Goal: Information Seeking & Learning: Learn about a topic

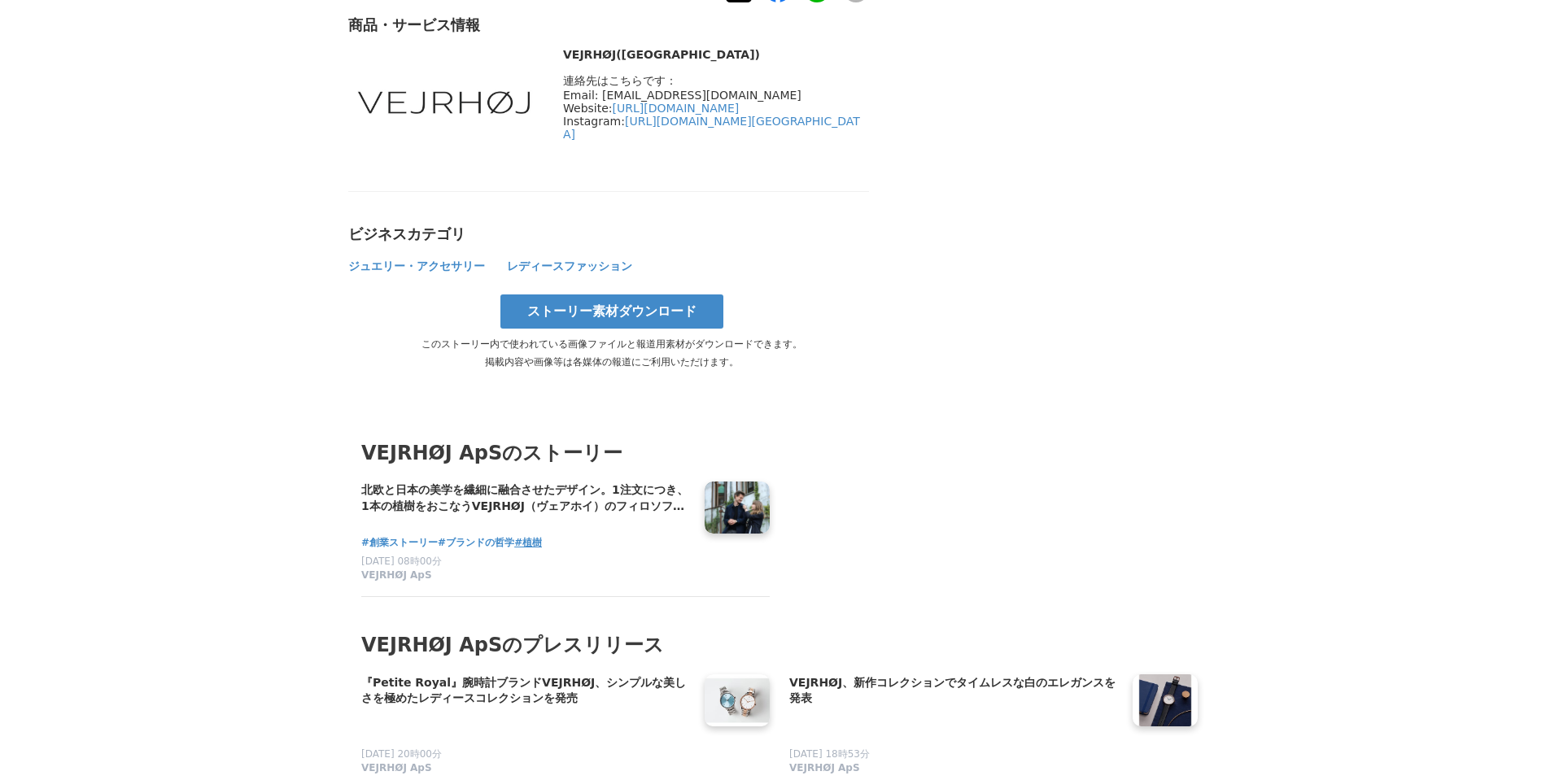
scroll to position [6060, 0]
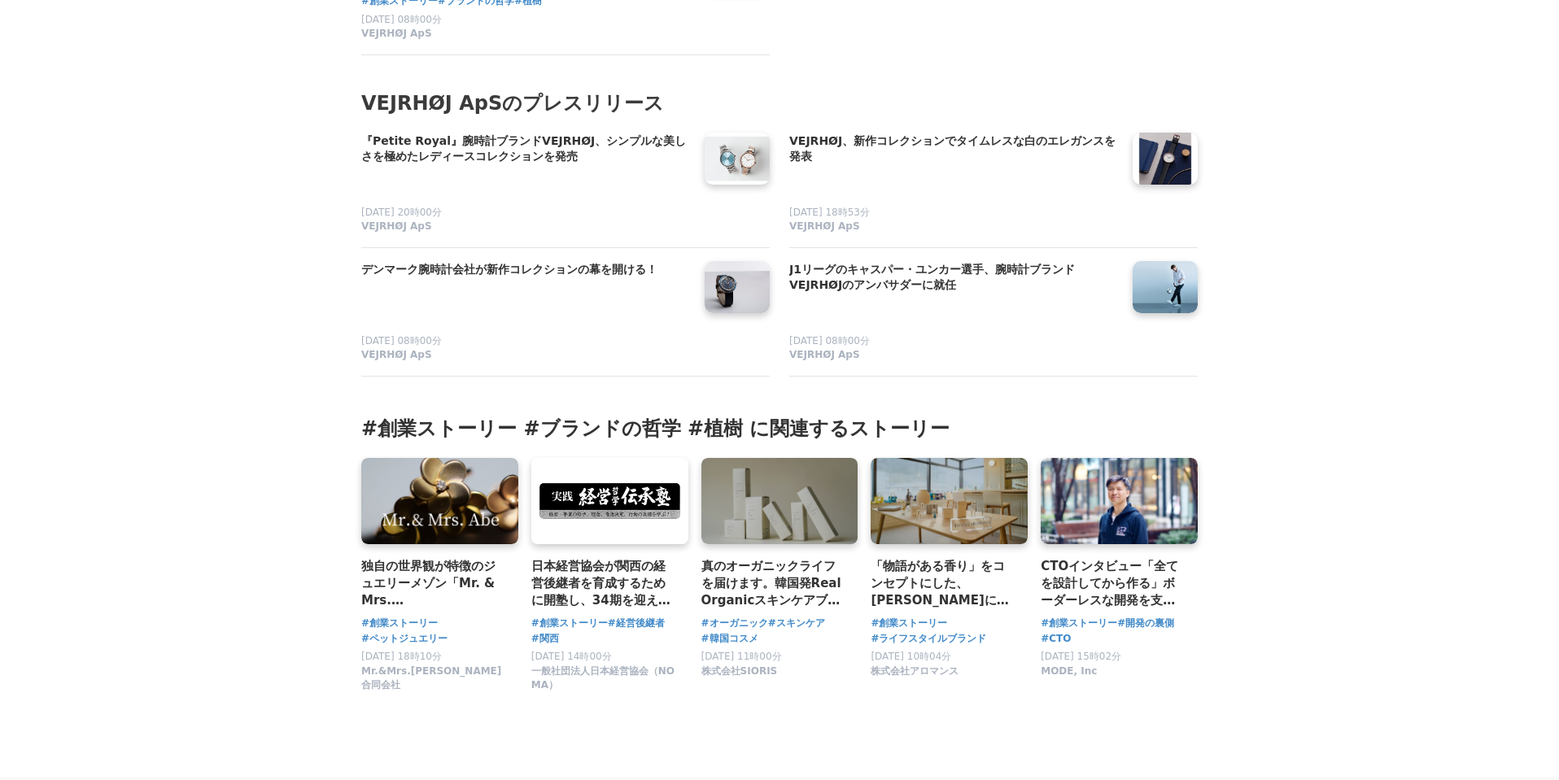
click at [597, 416] on h3 "#創業ストーリー #ブランドの哲学 #植樹 に関連するストーリー" at bounding box center [779, 429] width 836 height 26
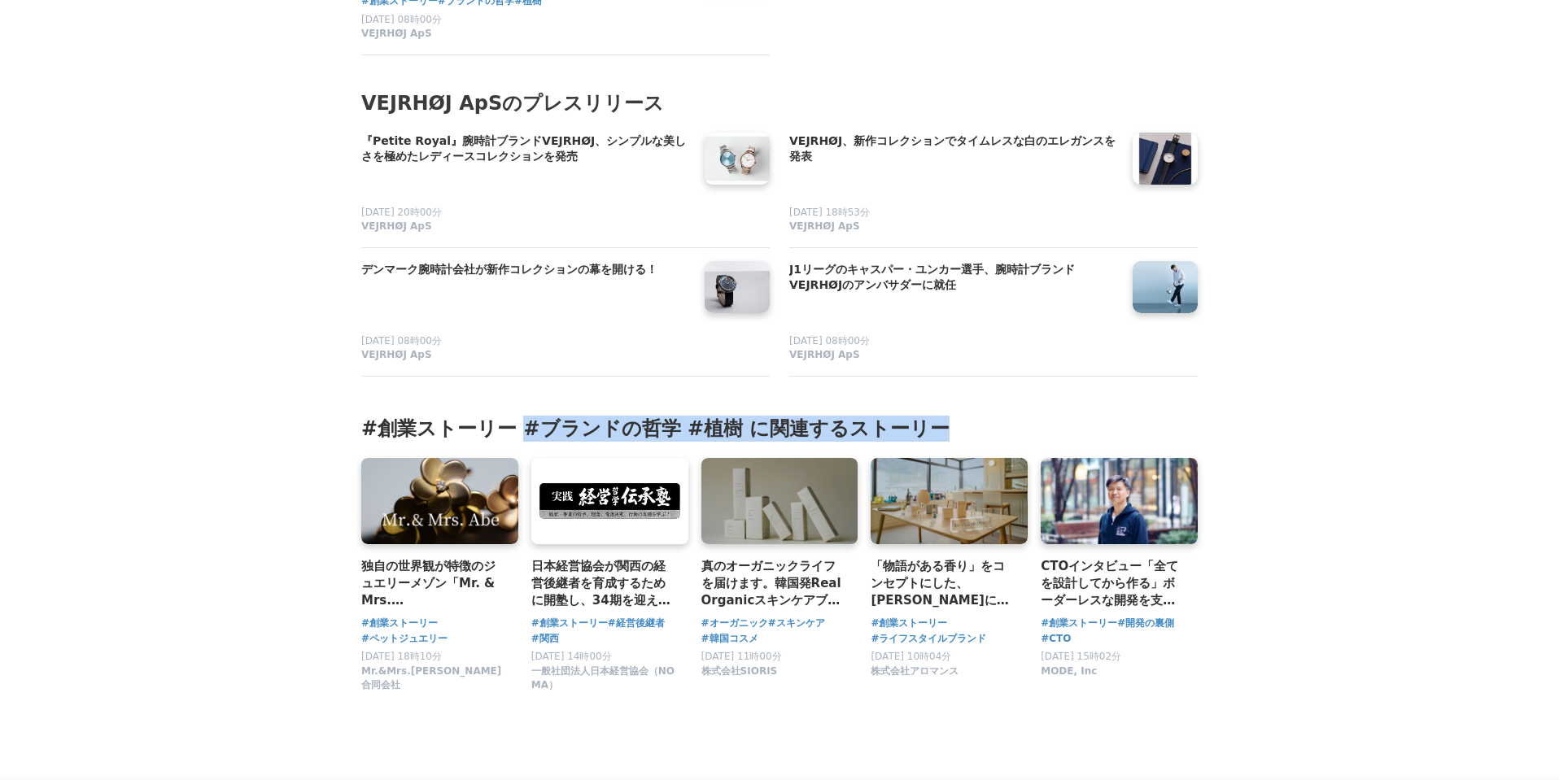
click at [597, 416] on h3 "#創業ストーリー #ブランドの哲学 #植樹 に関連するストーリー" at bounding box center [779, 429] width 836 height 26
click at [736, 403] on section "#創業ストーリー #ブランドの哲学 #植樹 に関連するストーリー 独自の世界観が特徴のジュエリーメゾン「Mr. & Mrs. [PERSON_NAME]」、　…" at bounding box center [779, 558] width 863 height 310
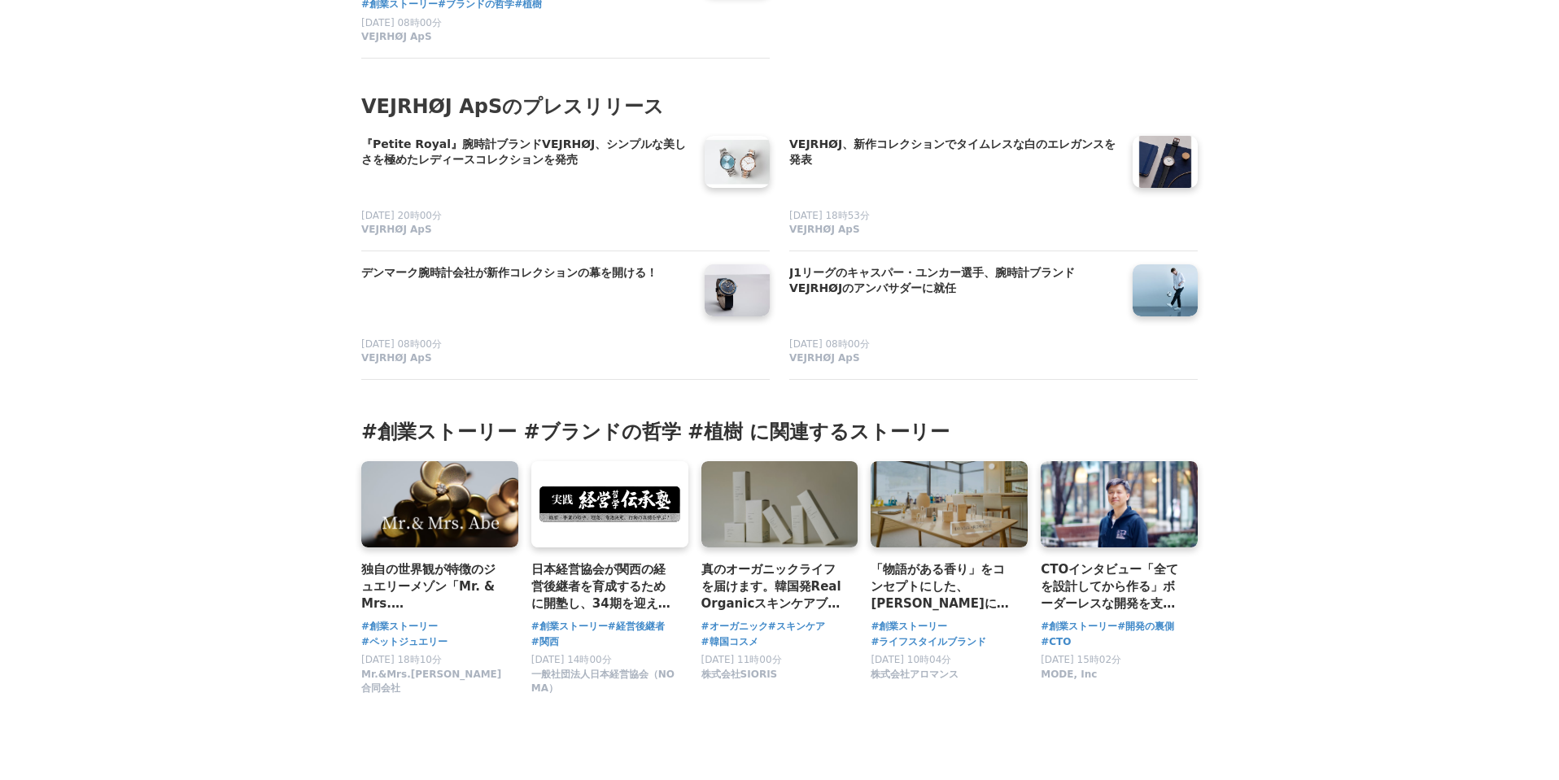
scroll to position [5803, 0]
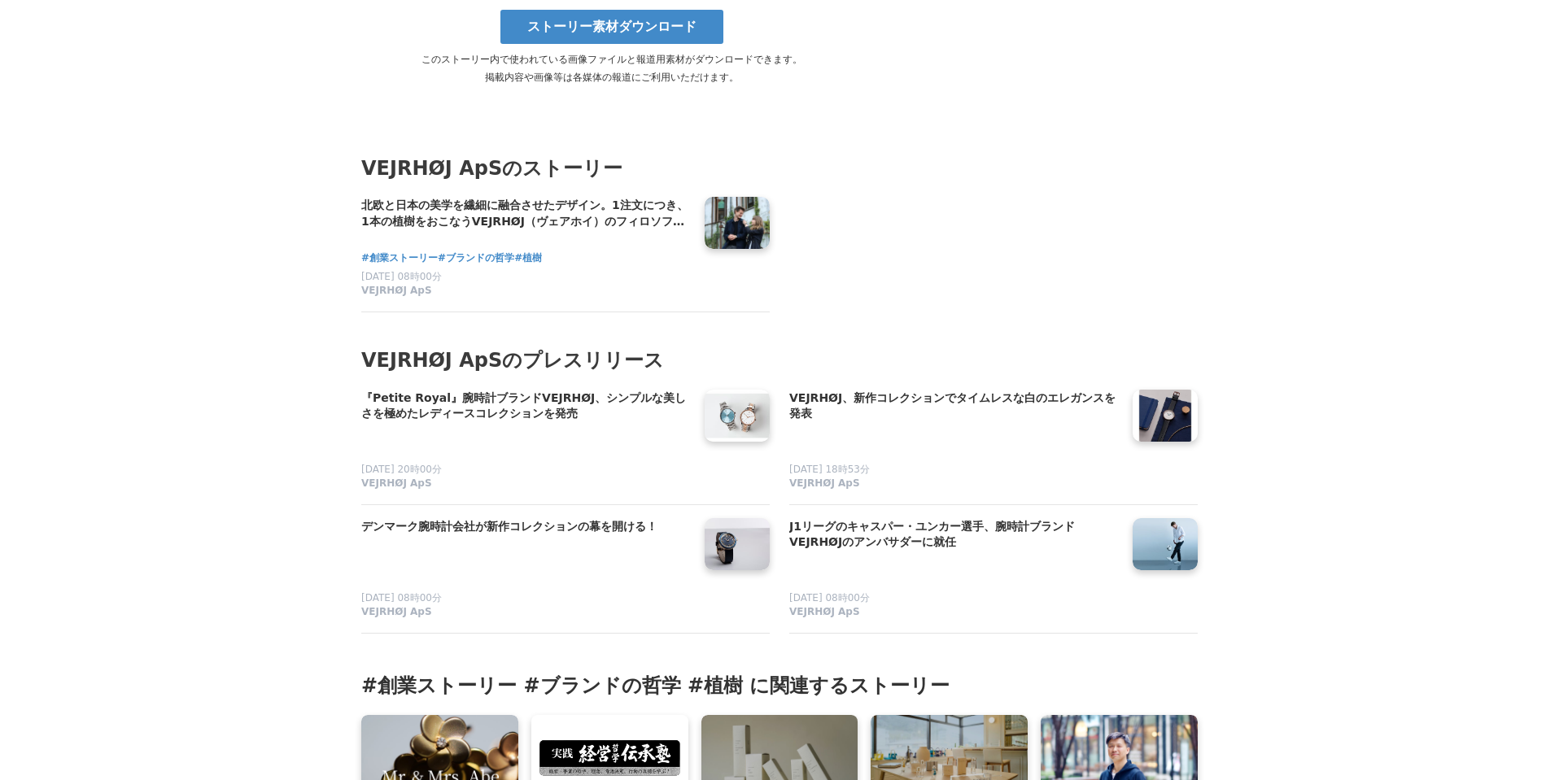
drag, startPoint x: 950, startPoint y: 321, endPoint x: 902, endPoint y: 124, distance: 202.5
click at [902, 124] on section "VEJRHØJ ApSのストーリー 北欧と日本の美学を繊細に融合させたデザイン。1注文につき、1本の植樹をおこなうVEJRHØJ（ヴェアホイ）のフィロソフィー…" at bounding box center [779, 380] width 863 height 559
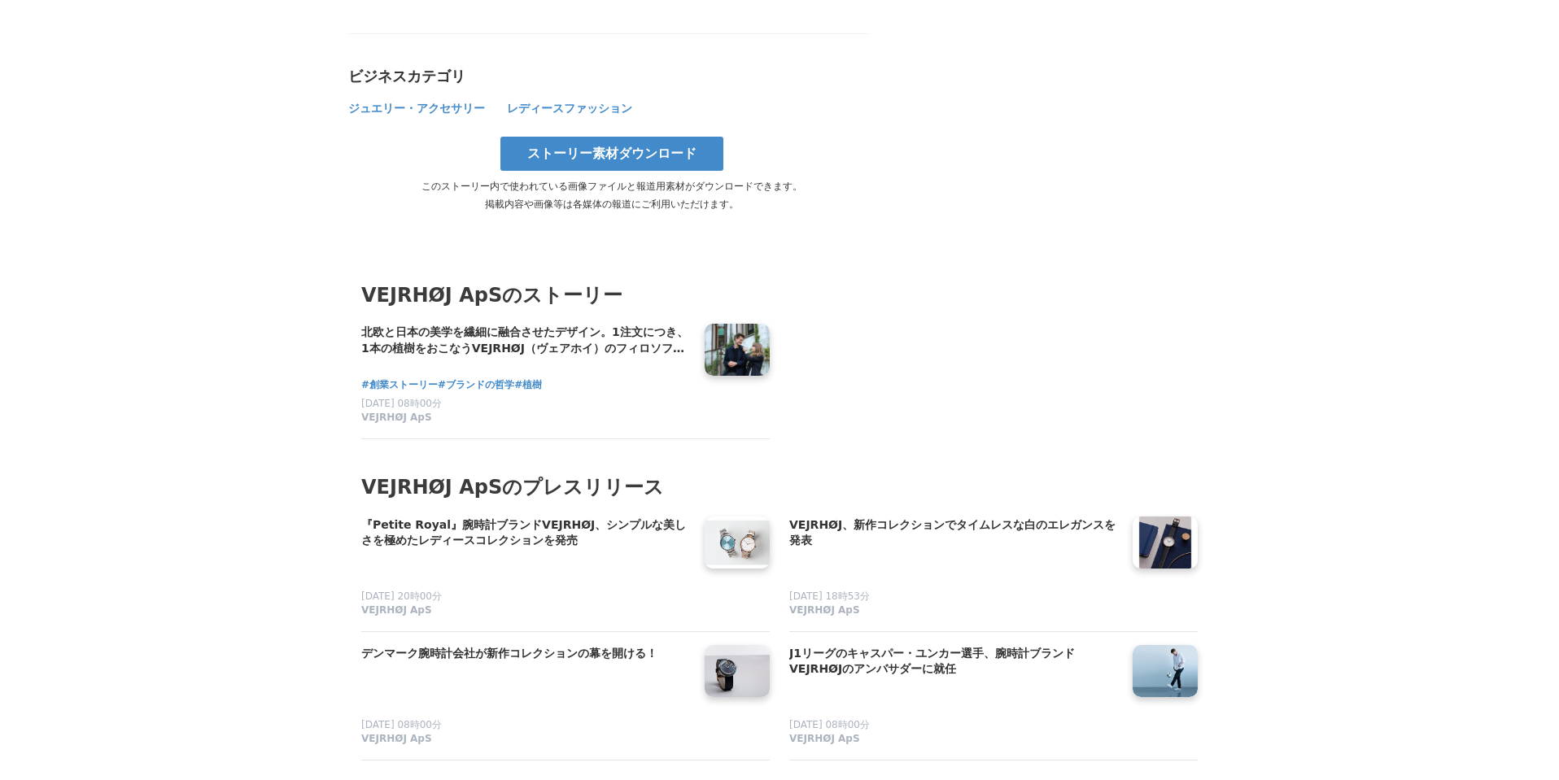
scroll to position [5817, 0]
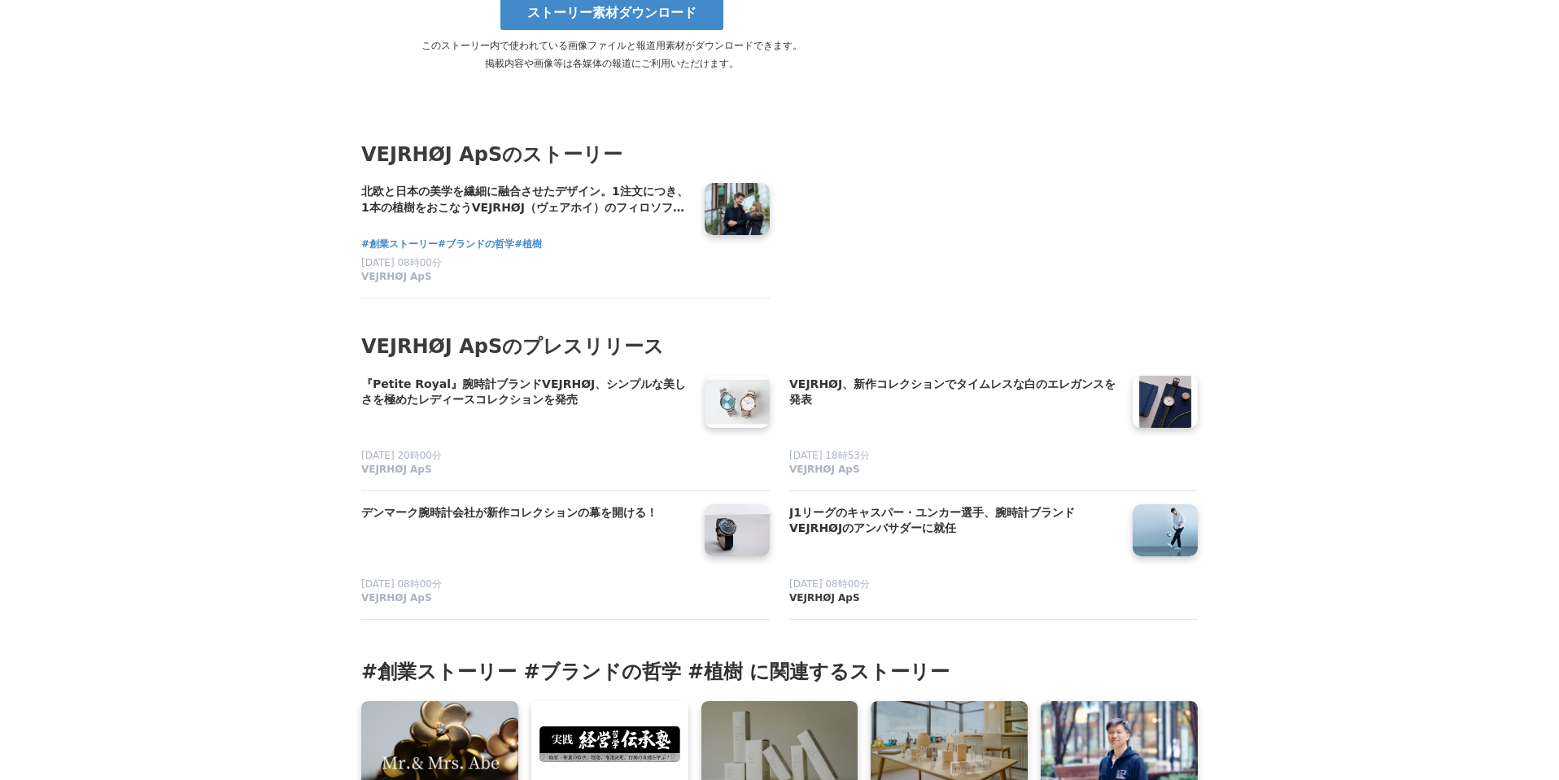
click at [975, 592] on link "VEJRHØJ ApS" at bounding box center [954, 599] width 330 height 14
